Goal: Information Seeking & Learning: Learn about a topic

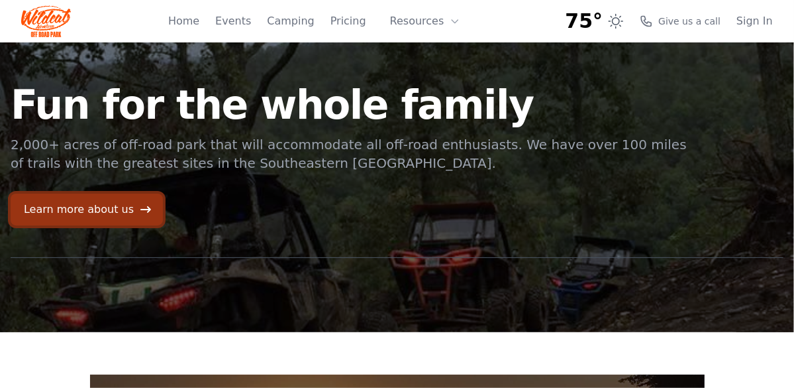
click at [114, 208] on link "Learn more about us" at bounding box center [87, 209] width 152 height 32
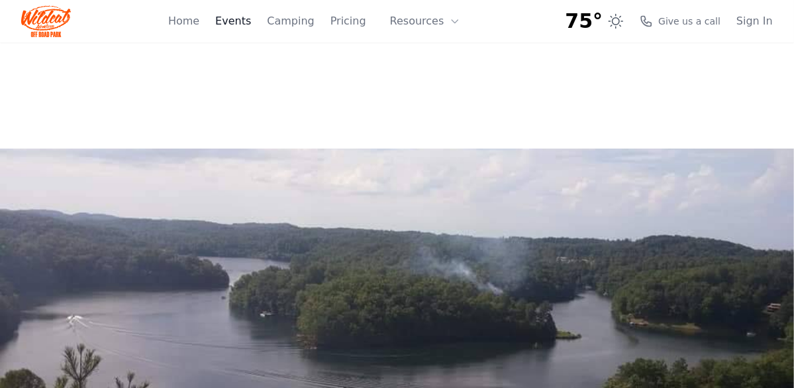
click at [251, 23] on link "Events" at bounding box center [233, 21] width 36 height 16
